Goal: Task Accomplishment & Management: Manage account settings

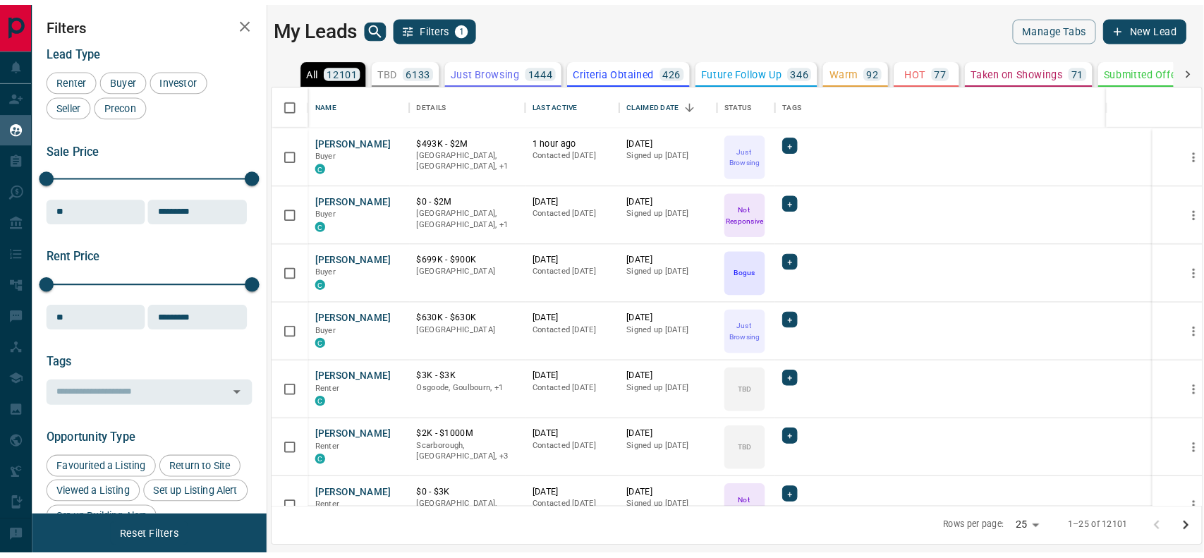
scroll to position [417, 924]
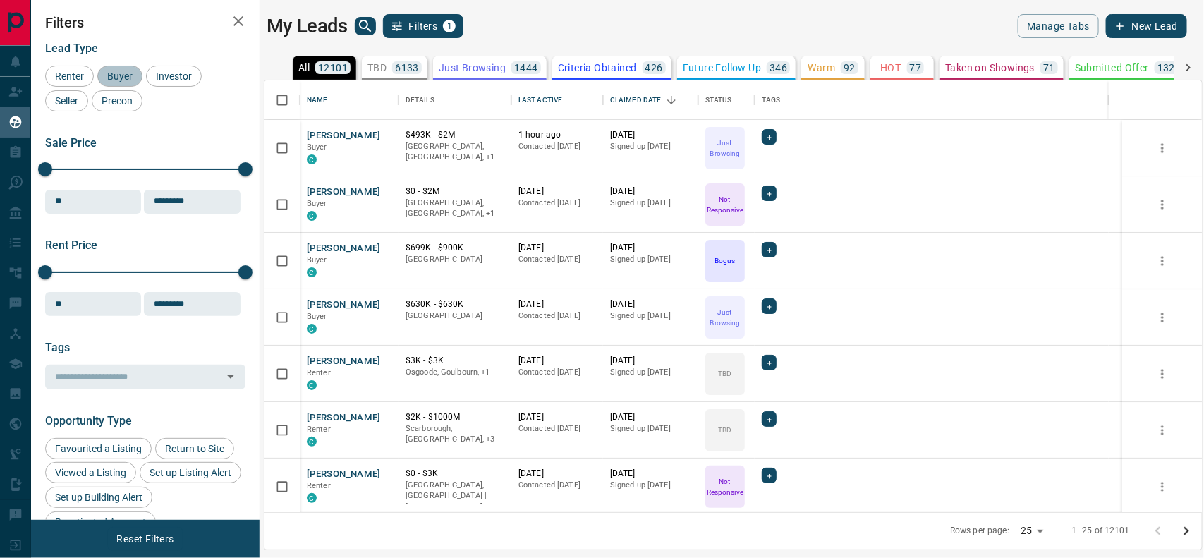
click at [127, 72] on span "Buyer" at bounding box center [119, 76] width 35 height 11
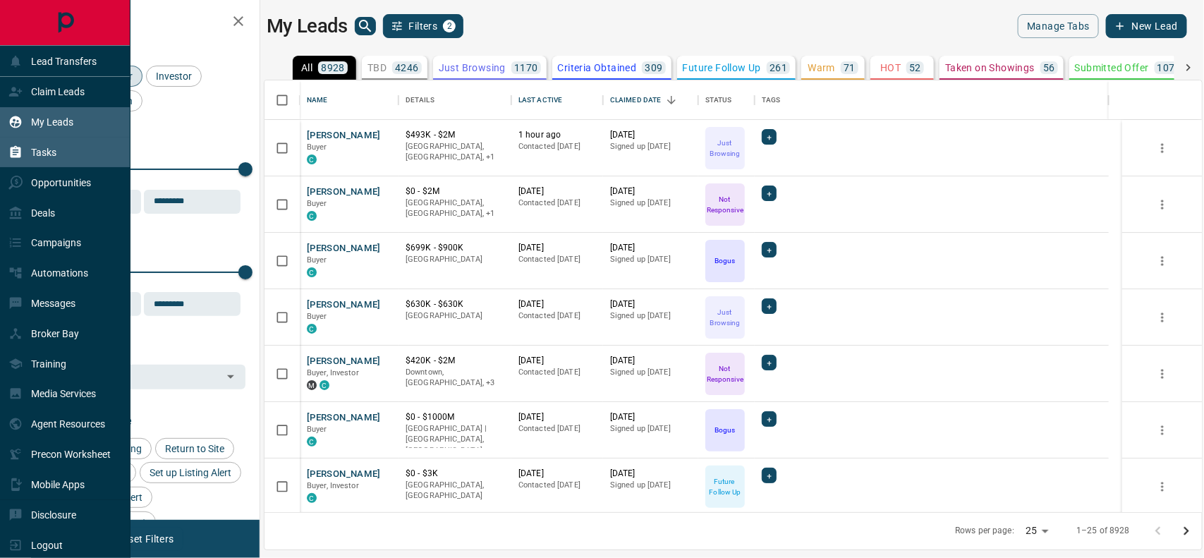
click at [49, 147] on p "Tasks" at bounding box center [43, 152] width 25 height 11
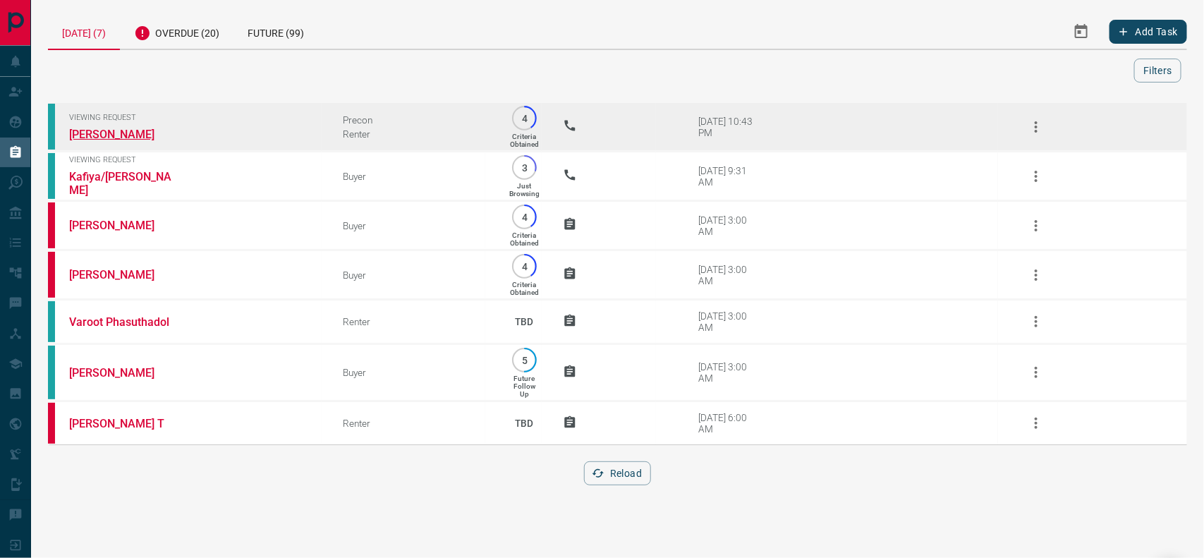
click at [113, 130] on link "[PERSON_NAME]" at bounding box center [122, 134] width 106 height 13
click at [100, 130] on link "[PERSON_NAME]" at bounding box center [122, 134] width 106 height 13
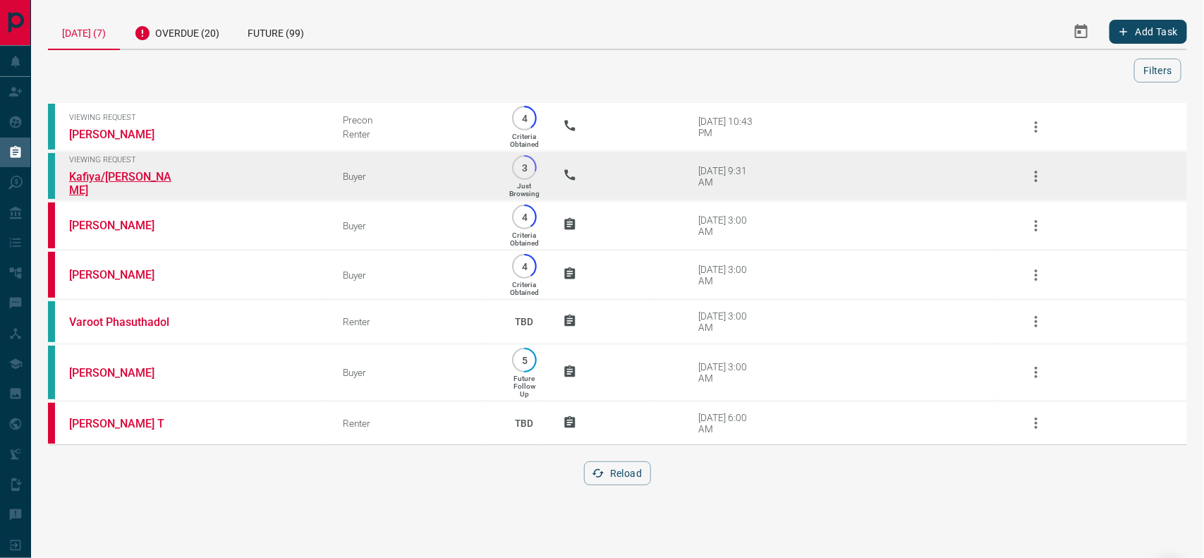
click at [137, 178] on link "Kafiya/[PERSON_NAME]" at bounding box center [122, 183] width 106 height 27
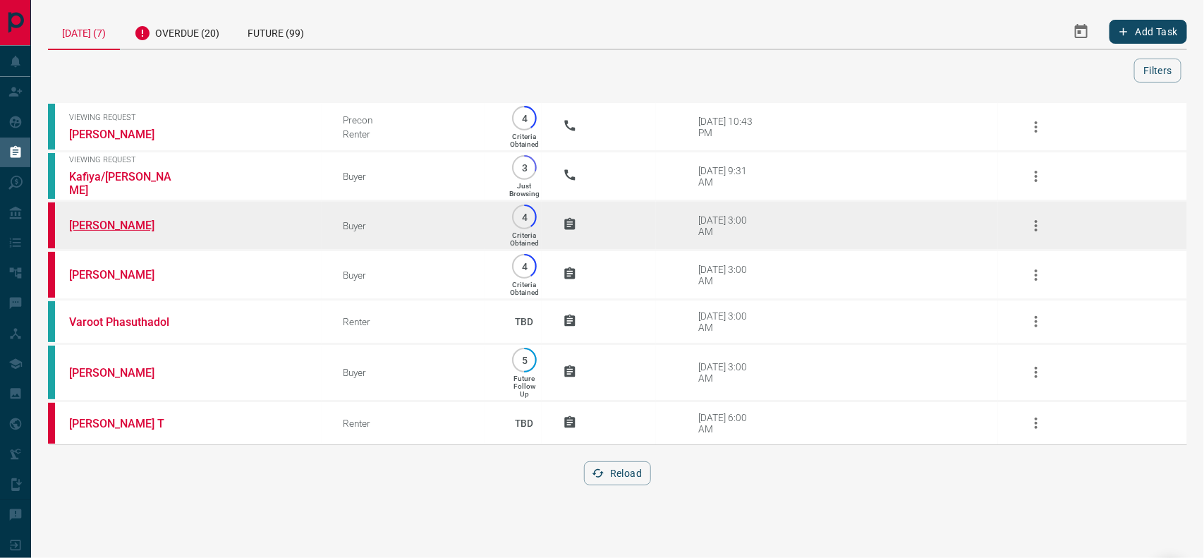
click at [102, 224] on link "[PERSON_NAME]" at bounding box center [122, 225] width 106 height 13
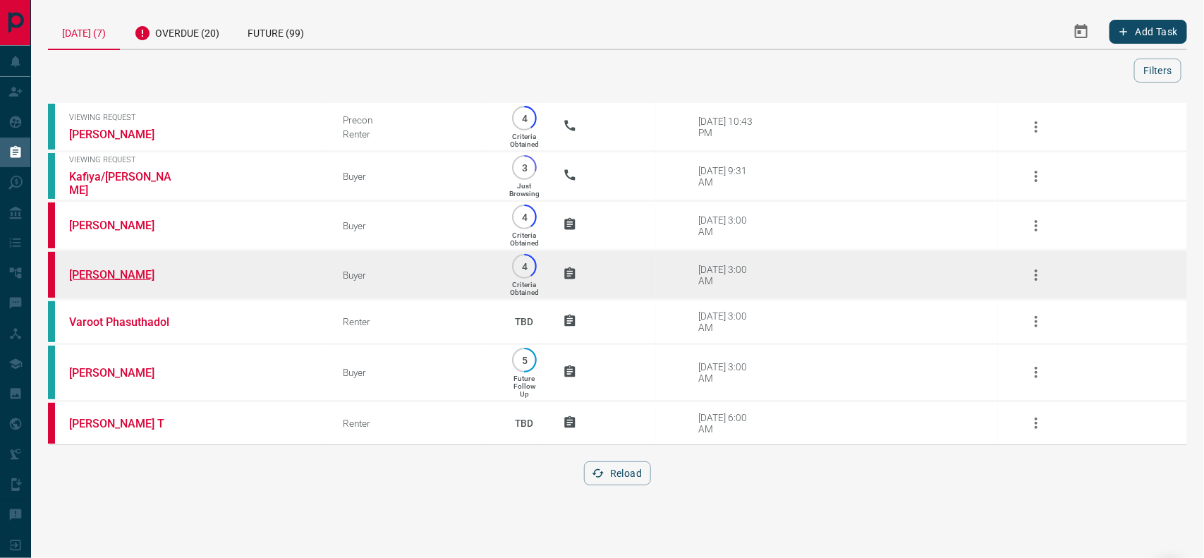
click at [125, 271] on link "[PERSON_NAME]" at bounding box center [122, 274] width 106 height 13
click at [110, 269] on link "[PERSON_NAME]" at bounding box center [122, 274] width 106 height 13
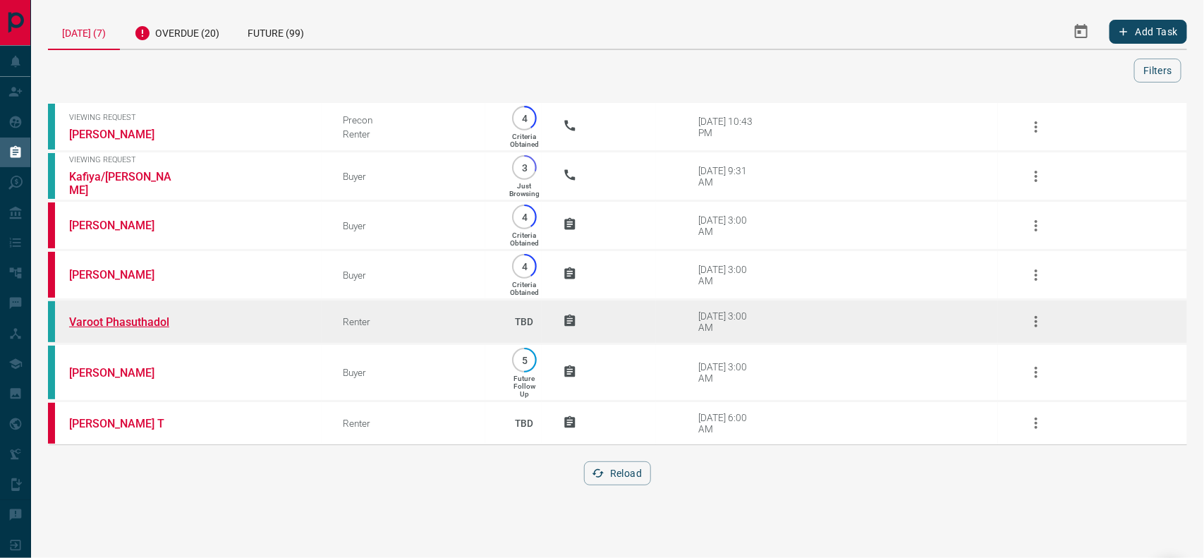
click at [130, 315] on link "Varoot Phasuthadol" at bounding box center [122, 321] width 106 height 13
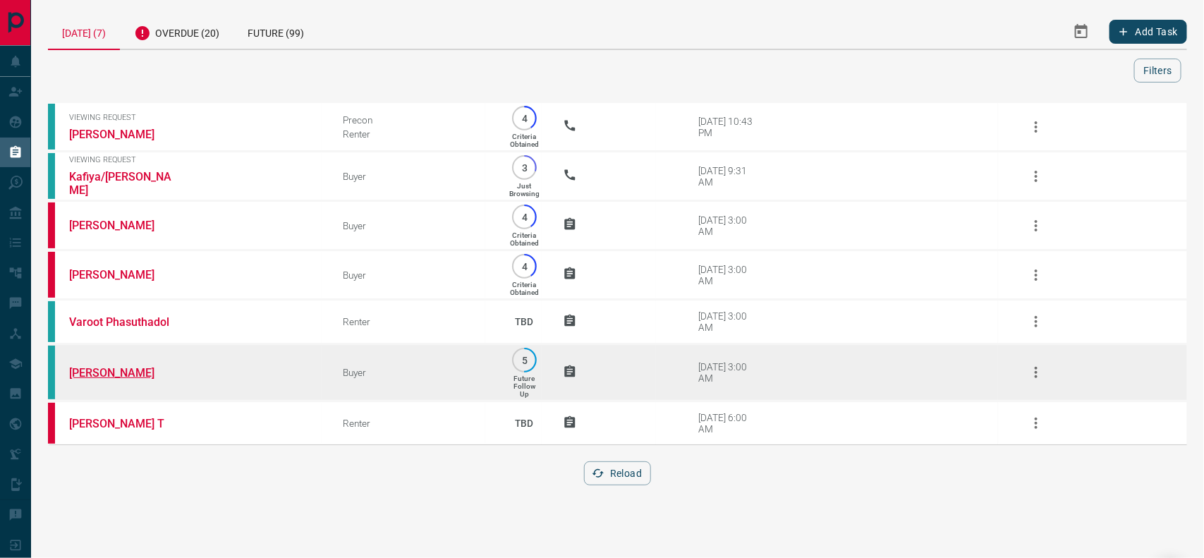
click at [90, 366] on link "[PERSON_NAME]" at bounding box center [122, 372] width 106 height 13
